Goal: Information Seeking & Learning: Learn about a topic

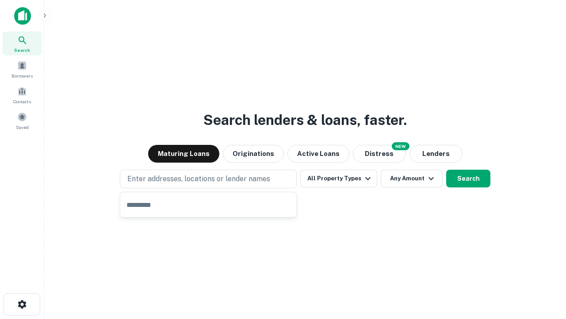
type input "**********"
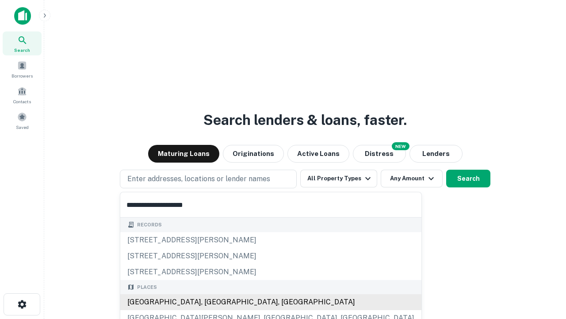
click at [211, 302] on div "[GEOGRAPHIC_DATA], [GEOGRAPHIC_DATA], [GEOGRAPHIC_DATA]" at bounding box center [270, 302] width 301 height 16
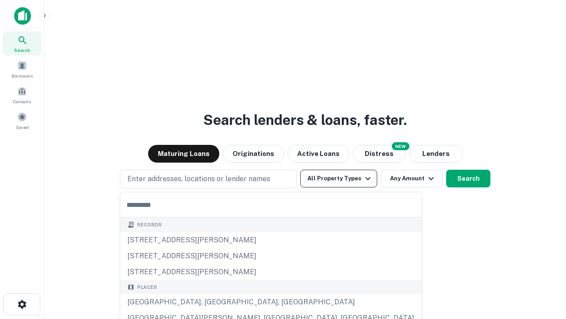
click at [339, 178] on button "All Property Types" at bounding box center [338, 178] width 77 height 18
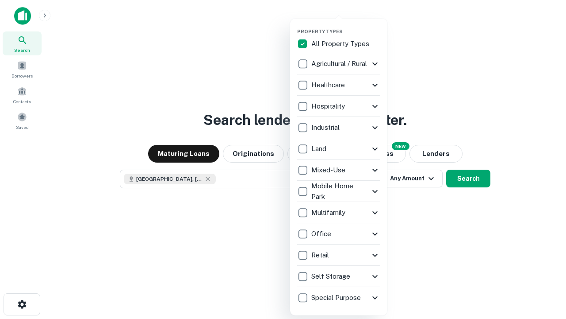
click at [346, 26] on button "button" at bounding box center [345, 26] width 97 height 0
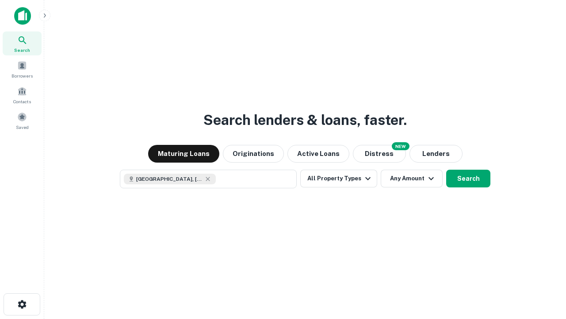
scroll to position [14, 0]
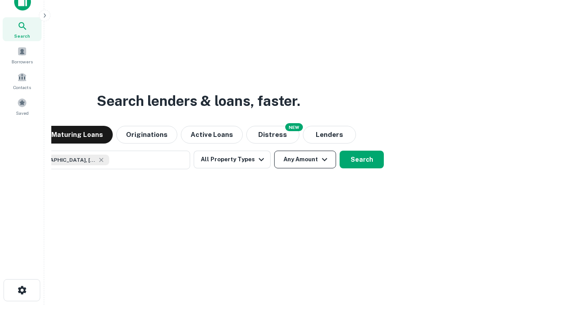
click at [274, 150] on button "Any Amount" at bounding box center [305, 159] width 62 height 18
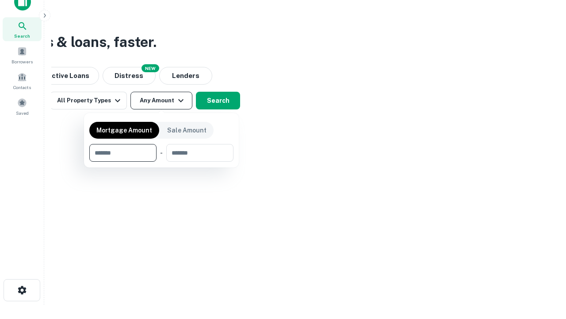
type input "*******"
click at [161, 161] on button "button" at bounding box center [161, 161] width 144 height 0
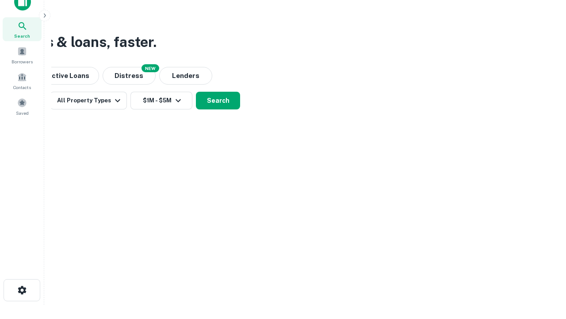
scroll to position [5, 163]
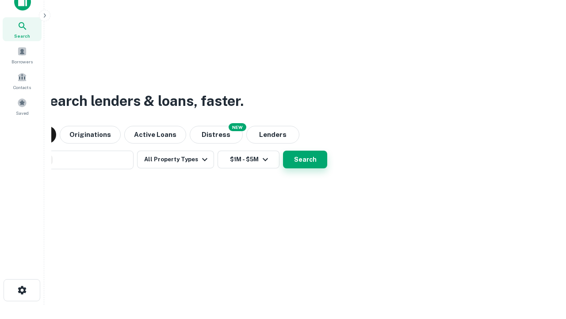
click at [305, 159] on button "Search" at bounding box center [305, 159] width 44 height 18
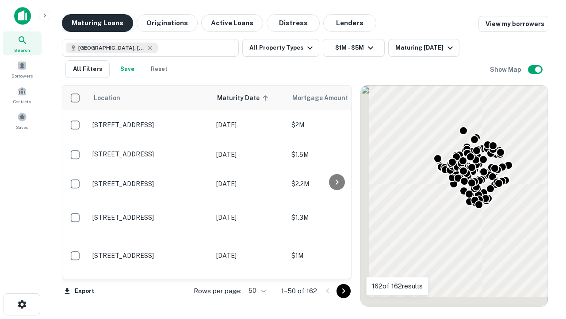
click at [97, 23] on button "Maturing Loans" at bounding box center [97, 23] width 71 height 18
